Goal: Information Seeking & Learning: Stay updated

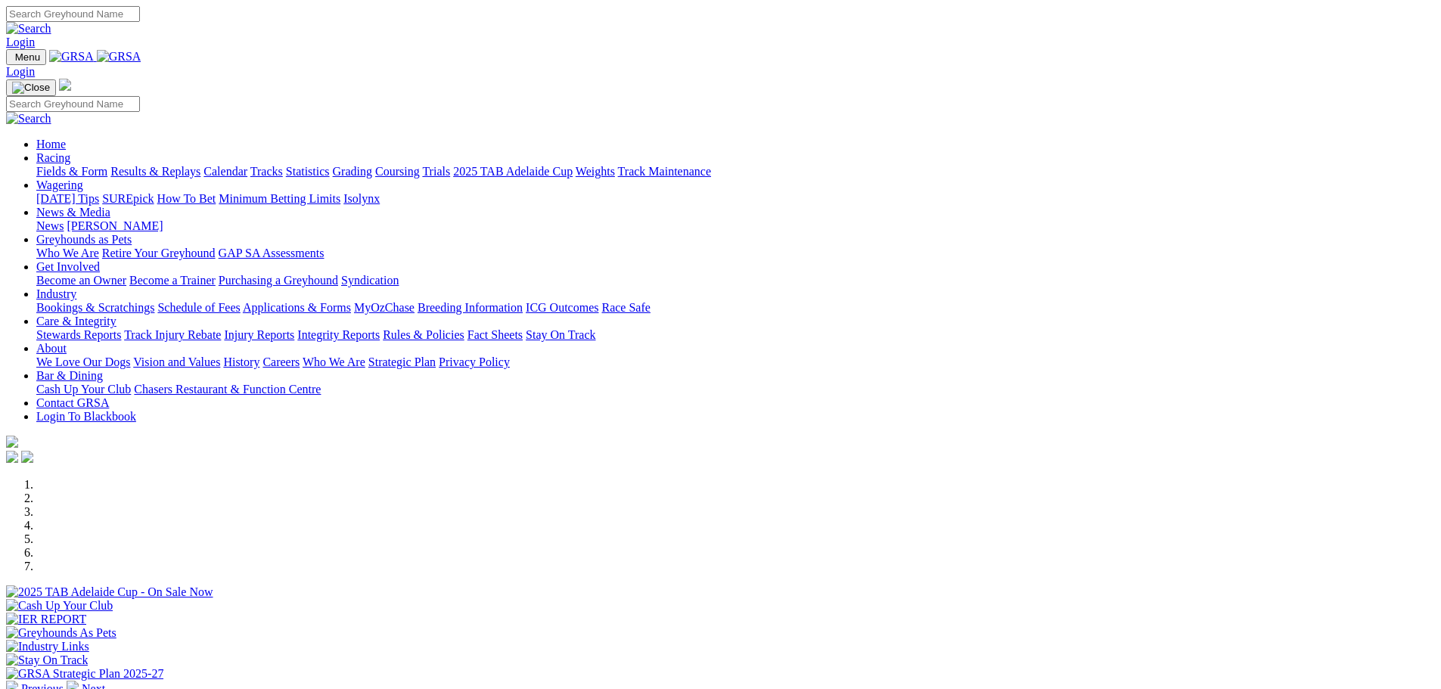
click at [247, 165] on link "Calendar" at bounding box center [225, 171] width 44 height 13
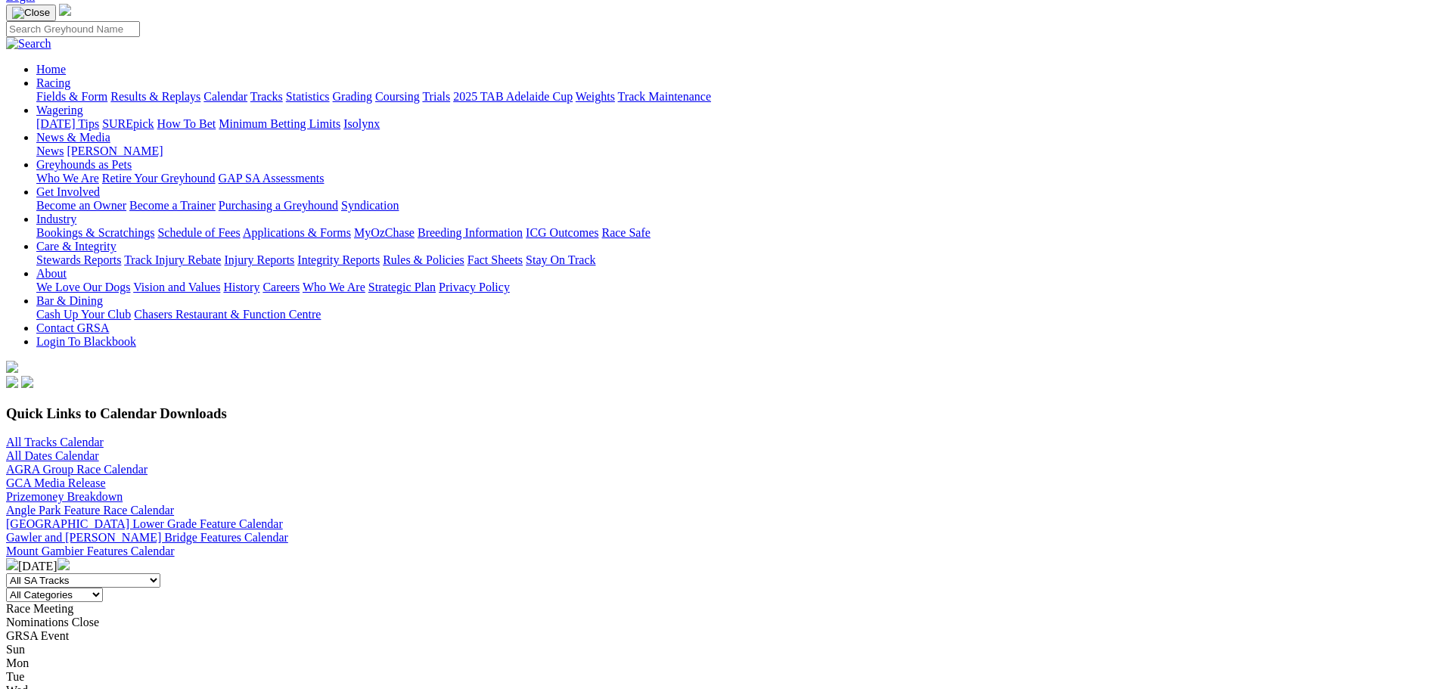
scroll to position [227, 0]
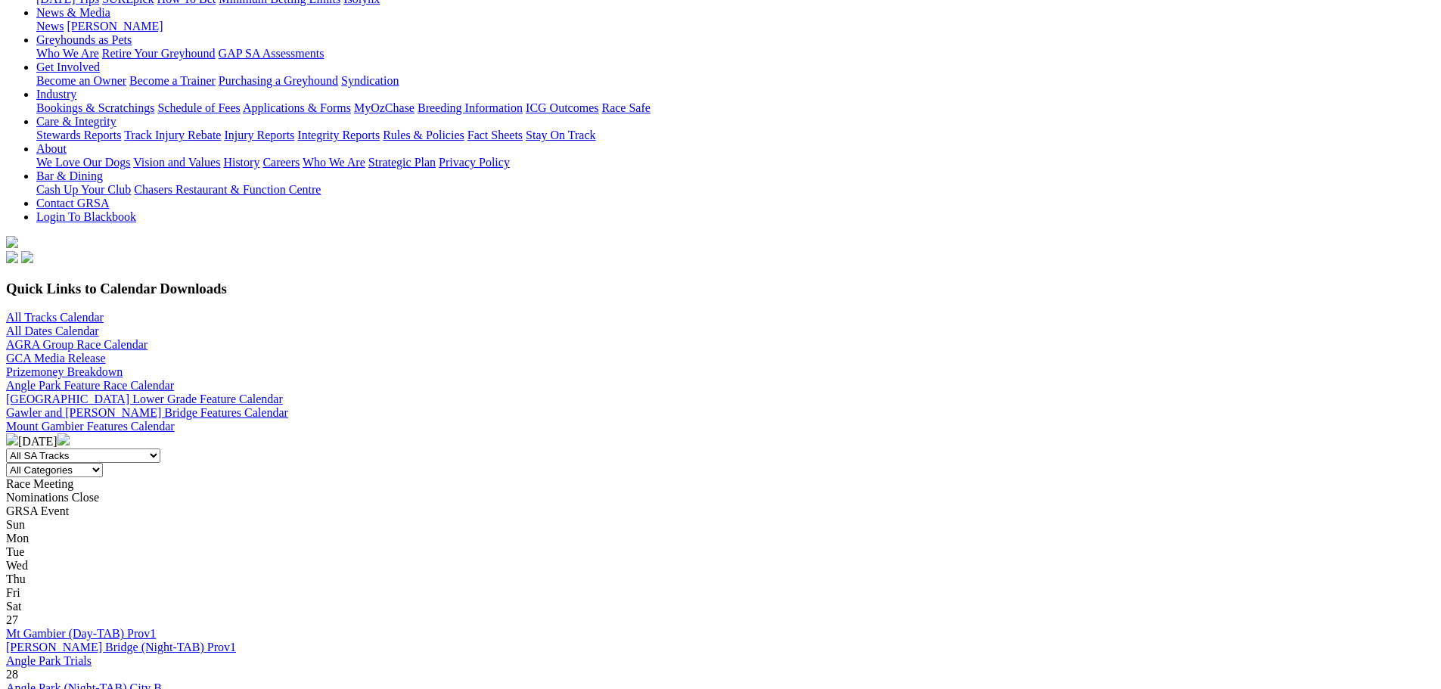
click at [70, 433] on img at bounding box center [63, 439] width 12 height 12
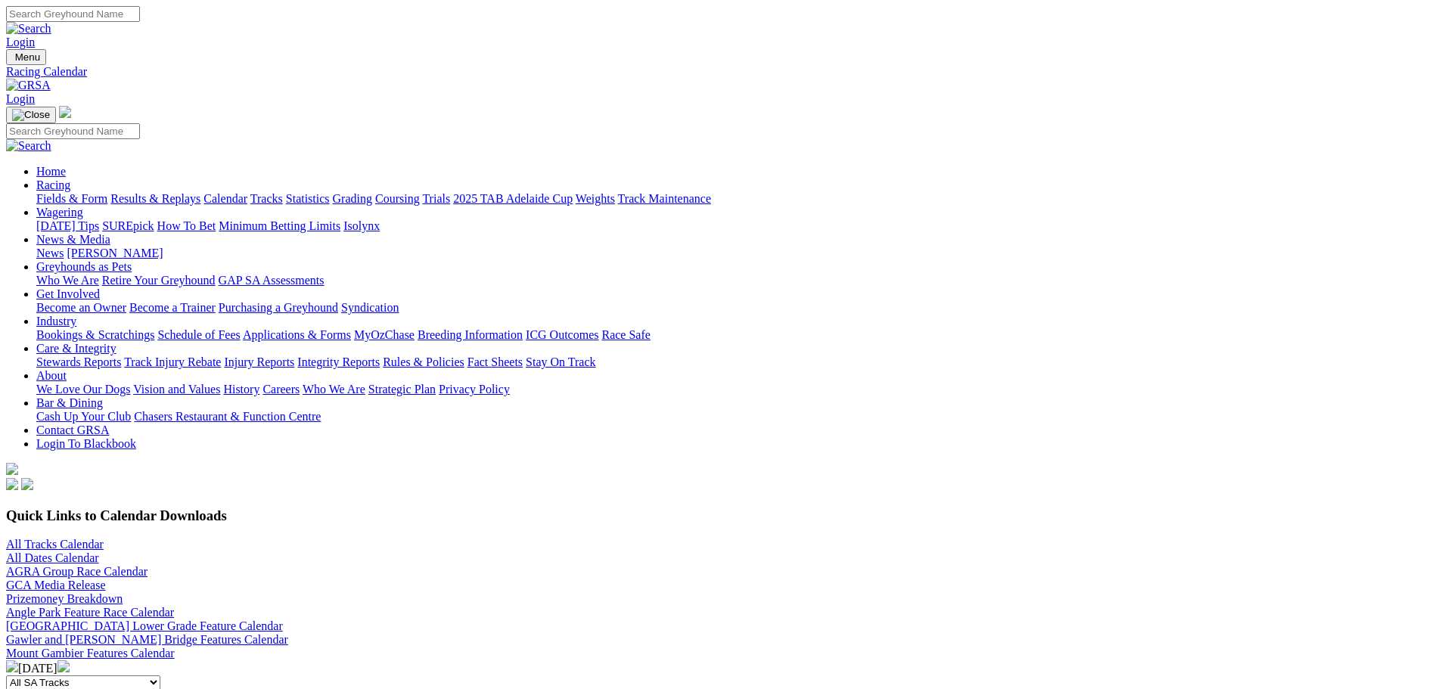
click at [70, 660] on img at bounding box center [63, 666] width 12 height 12
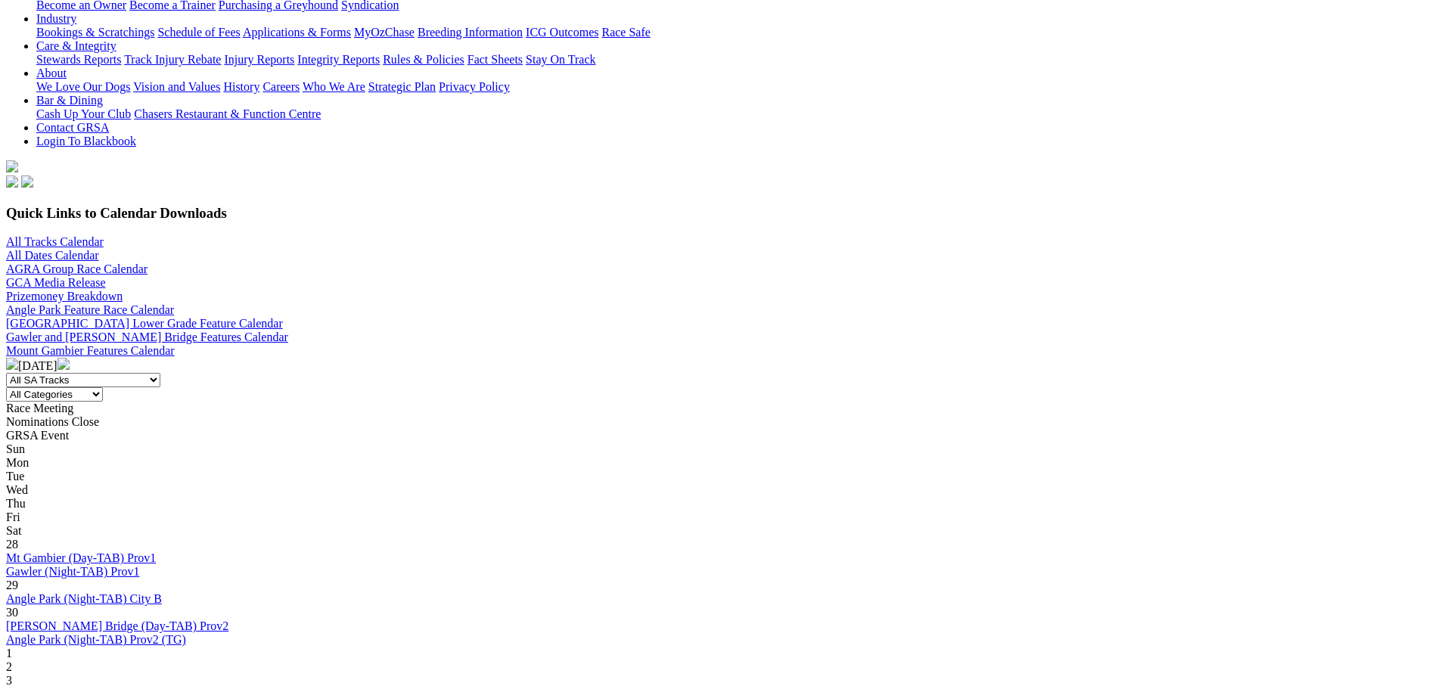
scroll to position [227, 0]
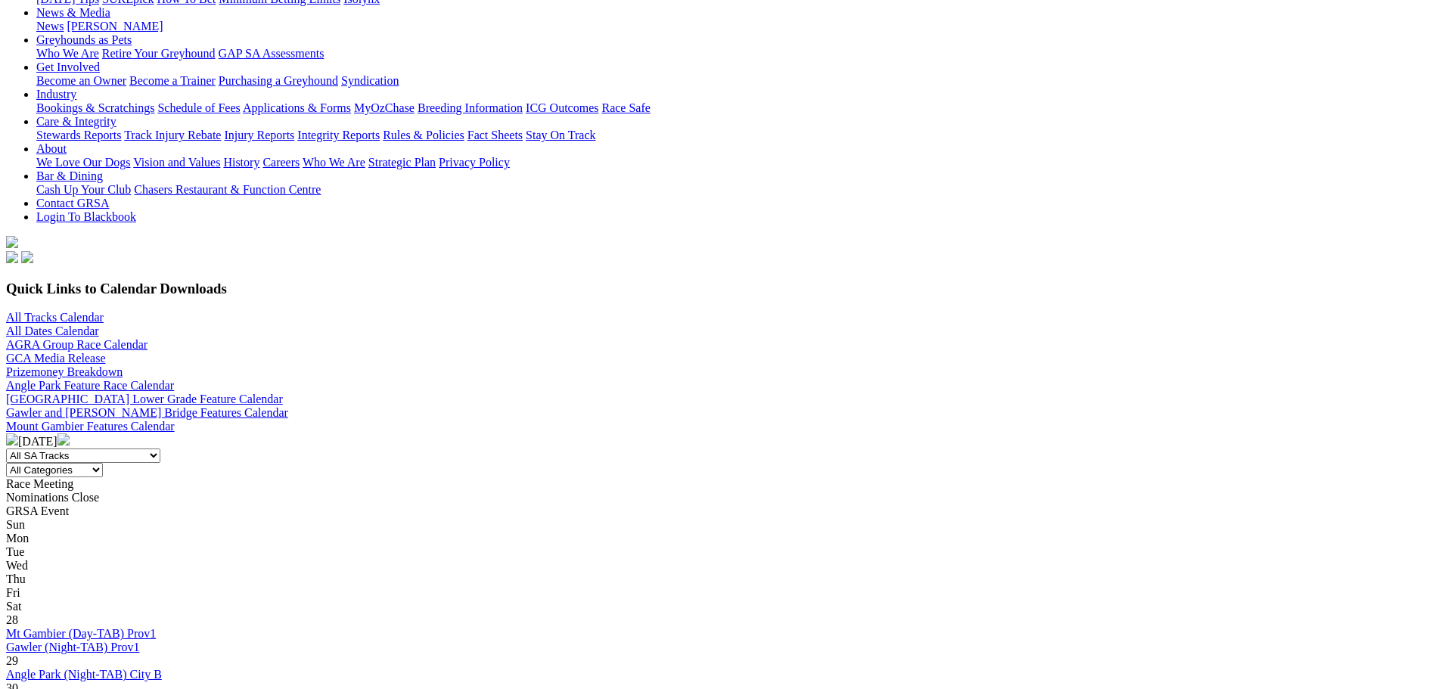
click at [18, 433] on img at bounding box center [12, 439] width 12 height 12
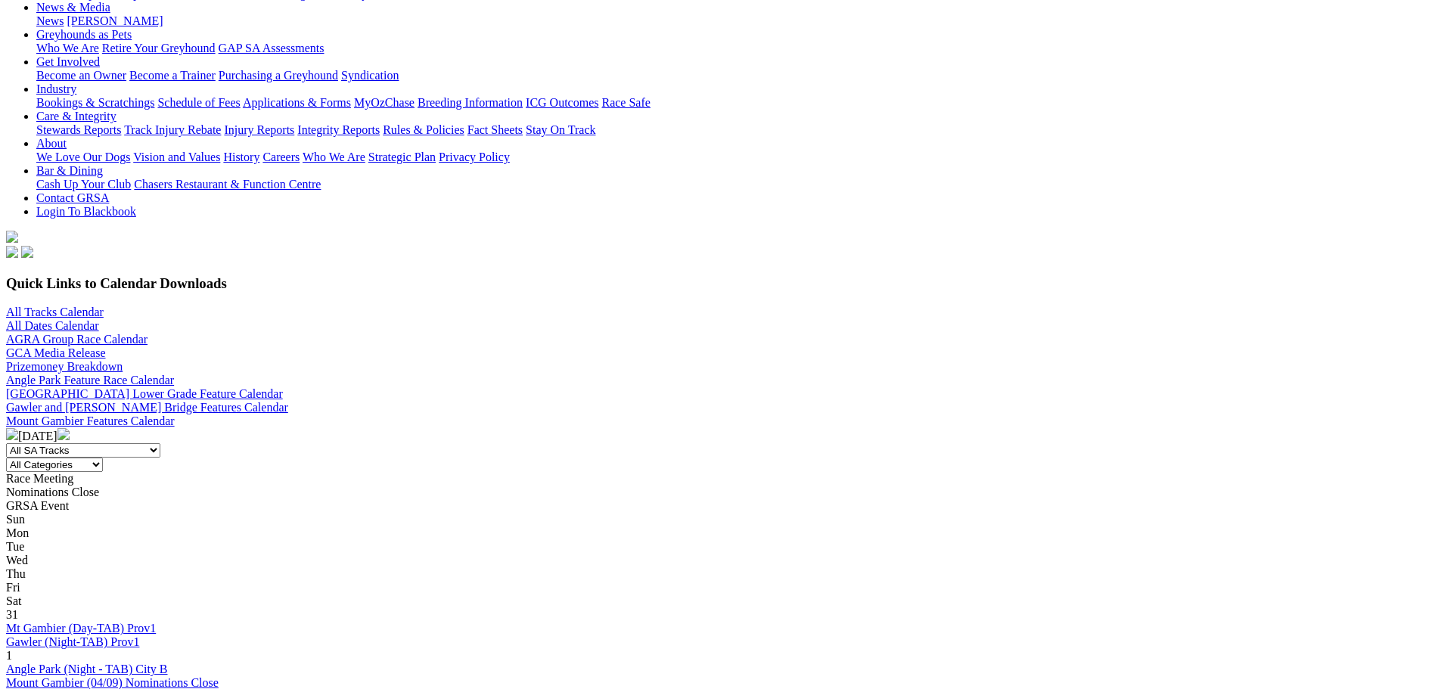
scroll to position [151, 0]
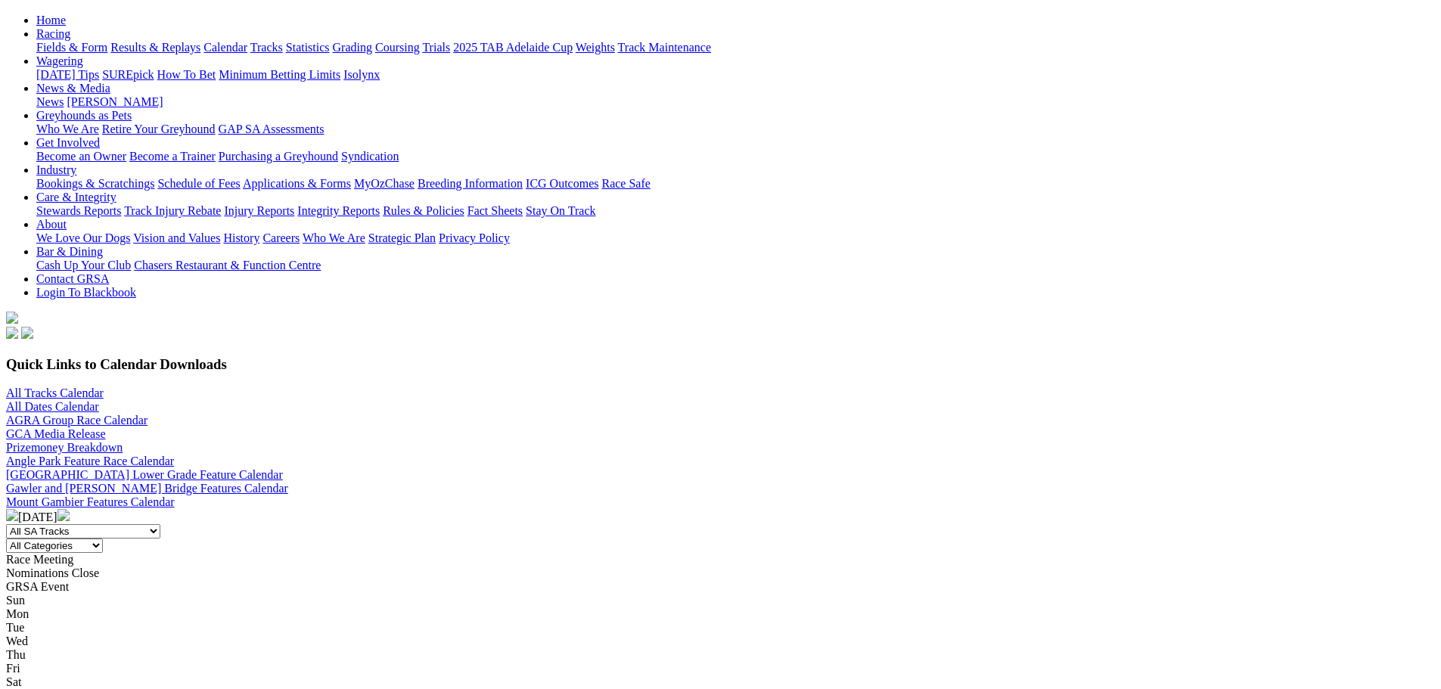
click at [18, 509] on img at bounding box center [12, 515] width 12 height 12
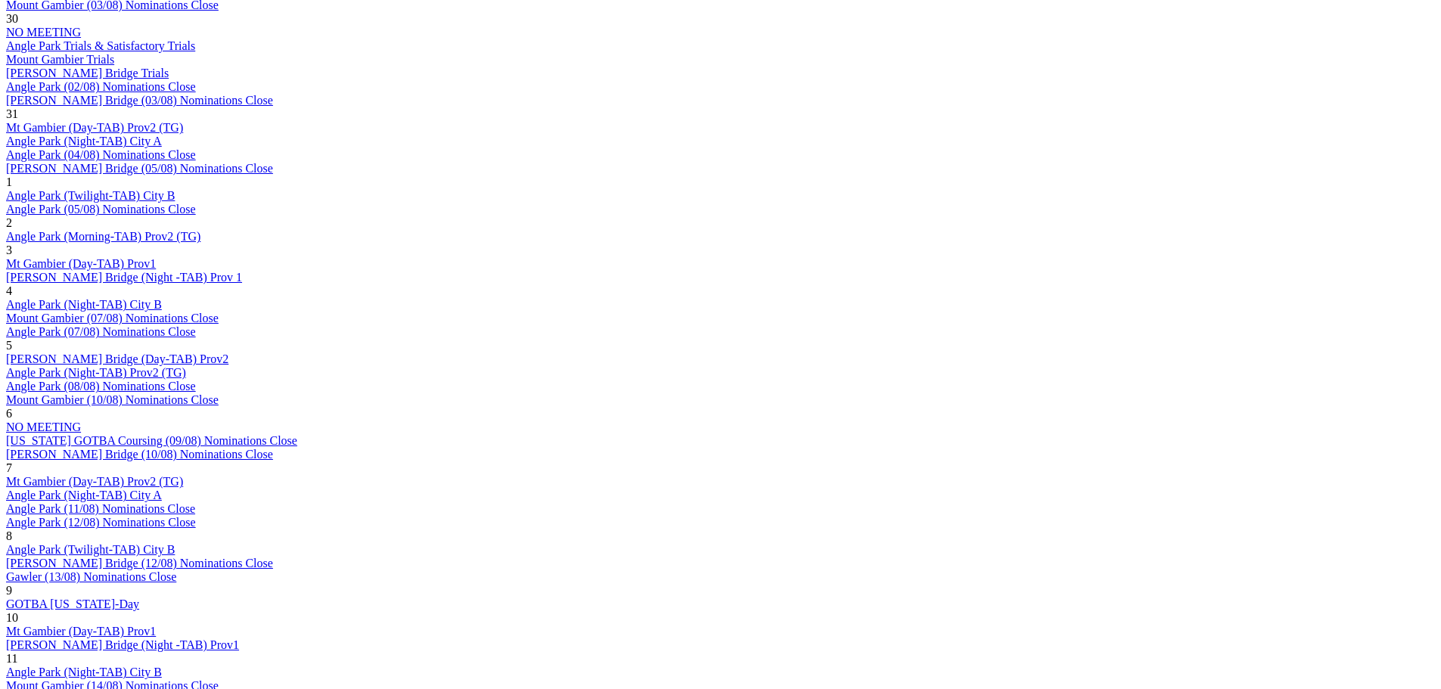
scroll to position [1059, 0]
